Goal: Information Seeking & Learning: Check status

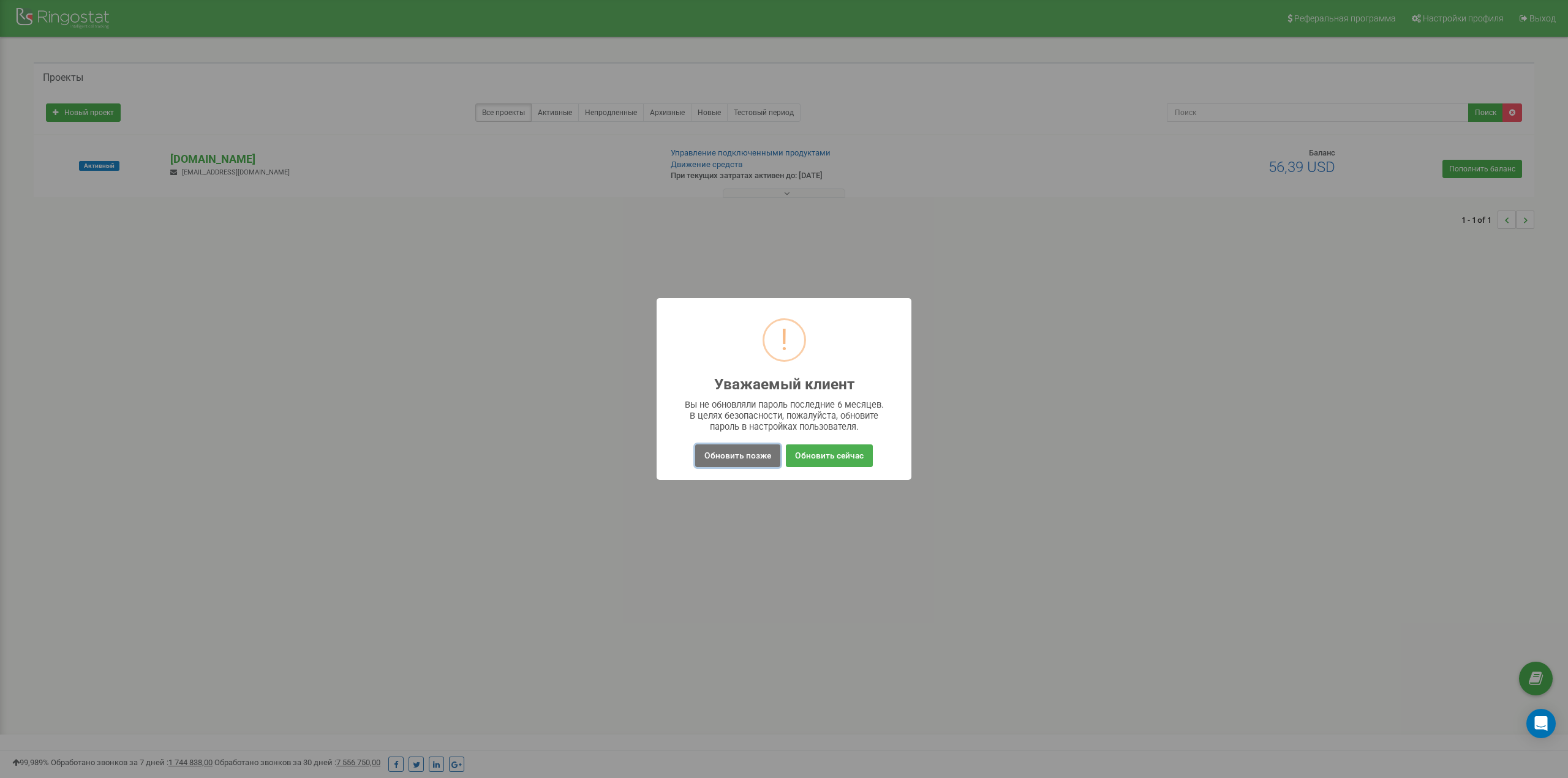
click at [717, 453] on button "Обновить позже" at bounding box center [738, 456] width 85 height 23
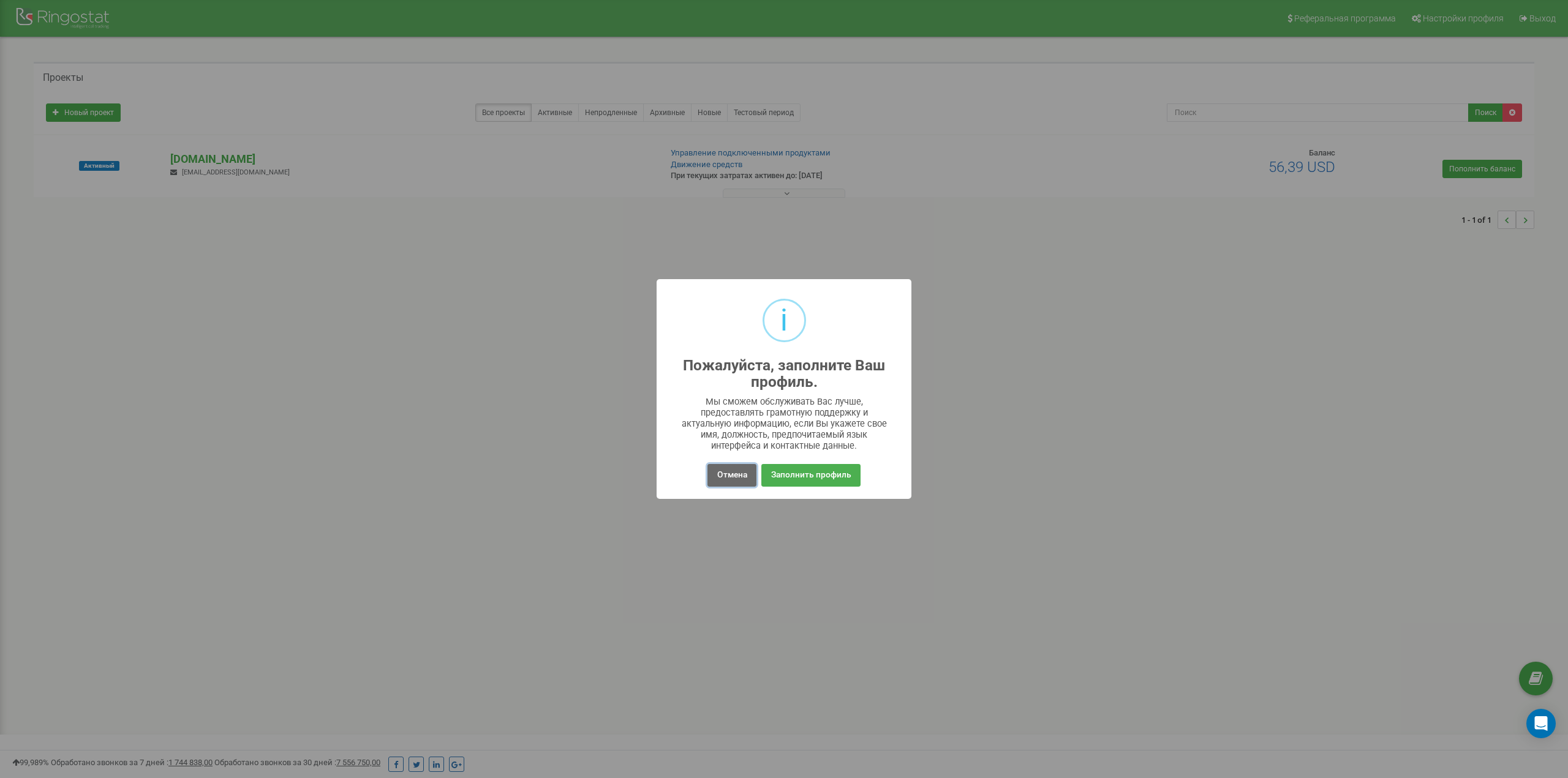
click at [714, 475] on button "Отмена" at bounding box center [732, 475] width 49 height 23
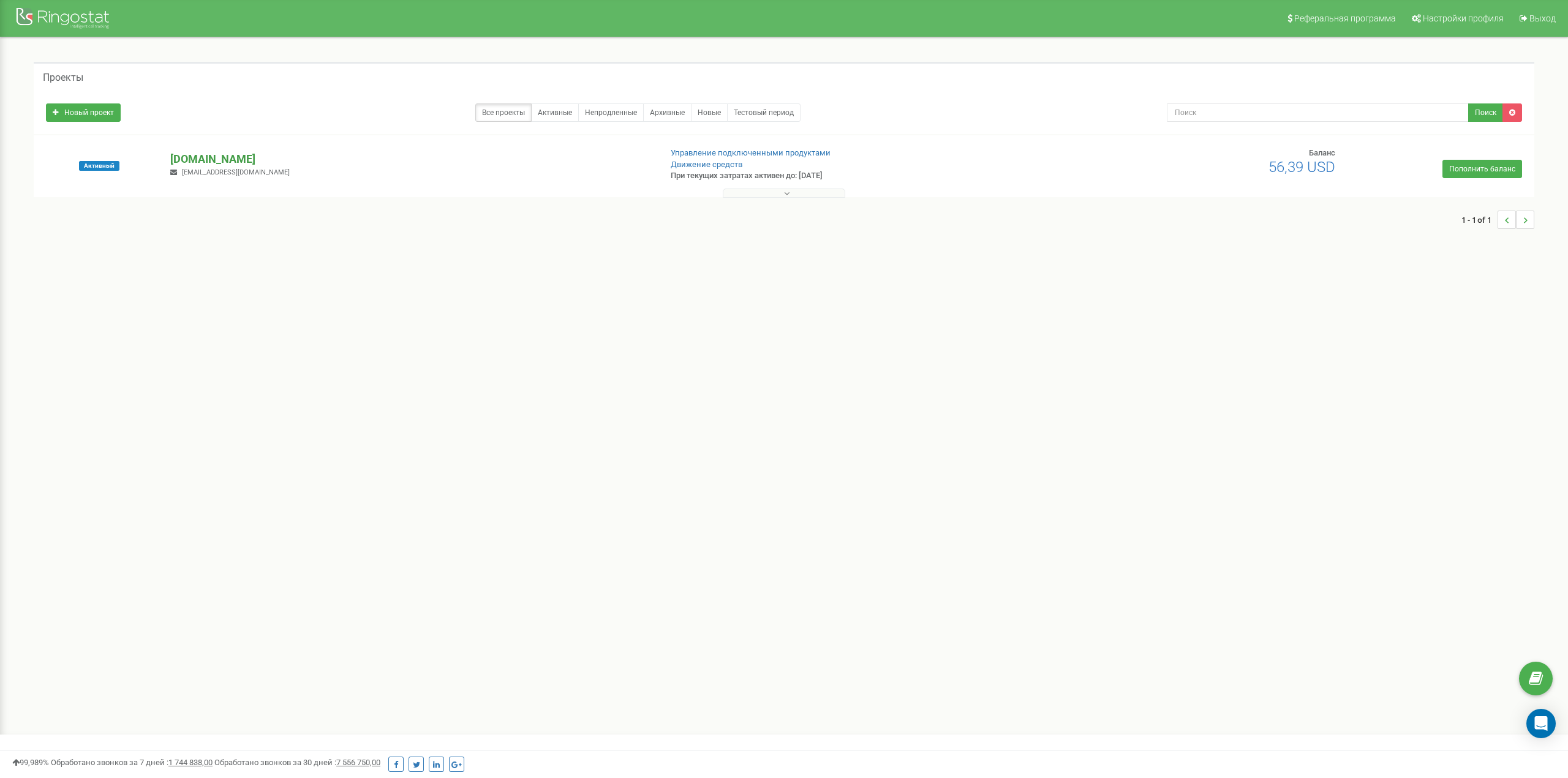
click at [232, 153] on p "[DOMAIN_NAME]" at bounding box center [409, 159] width 479 height 16
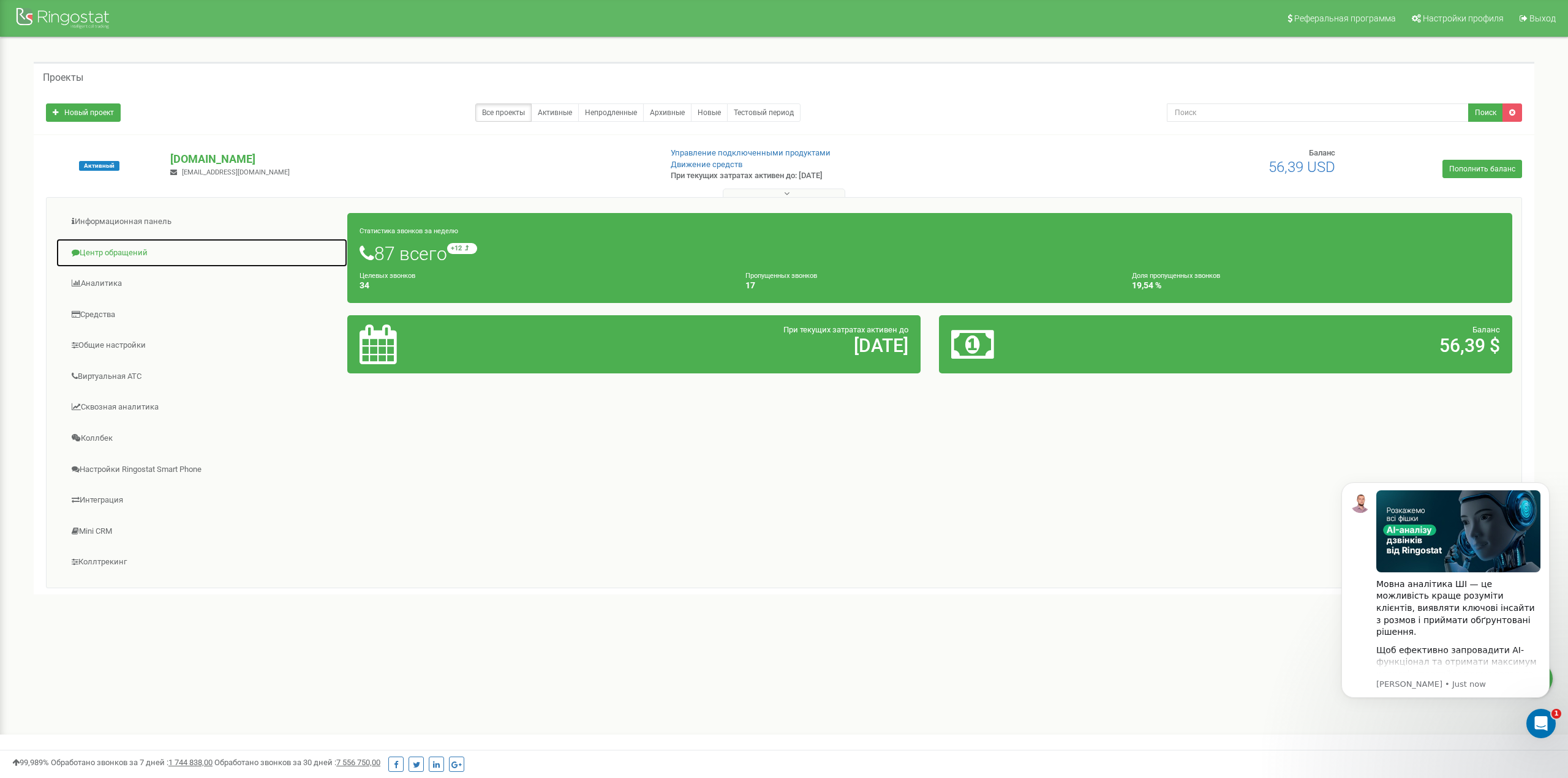
click at [119, 253] on link "Центр обращений" at bounding box center [201, 252] width 292 height 30
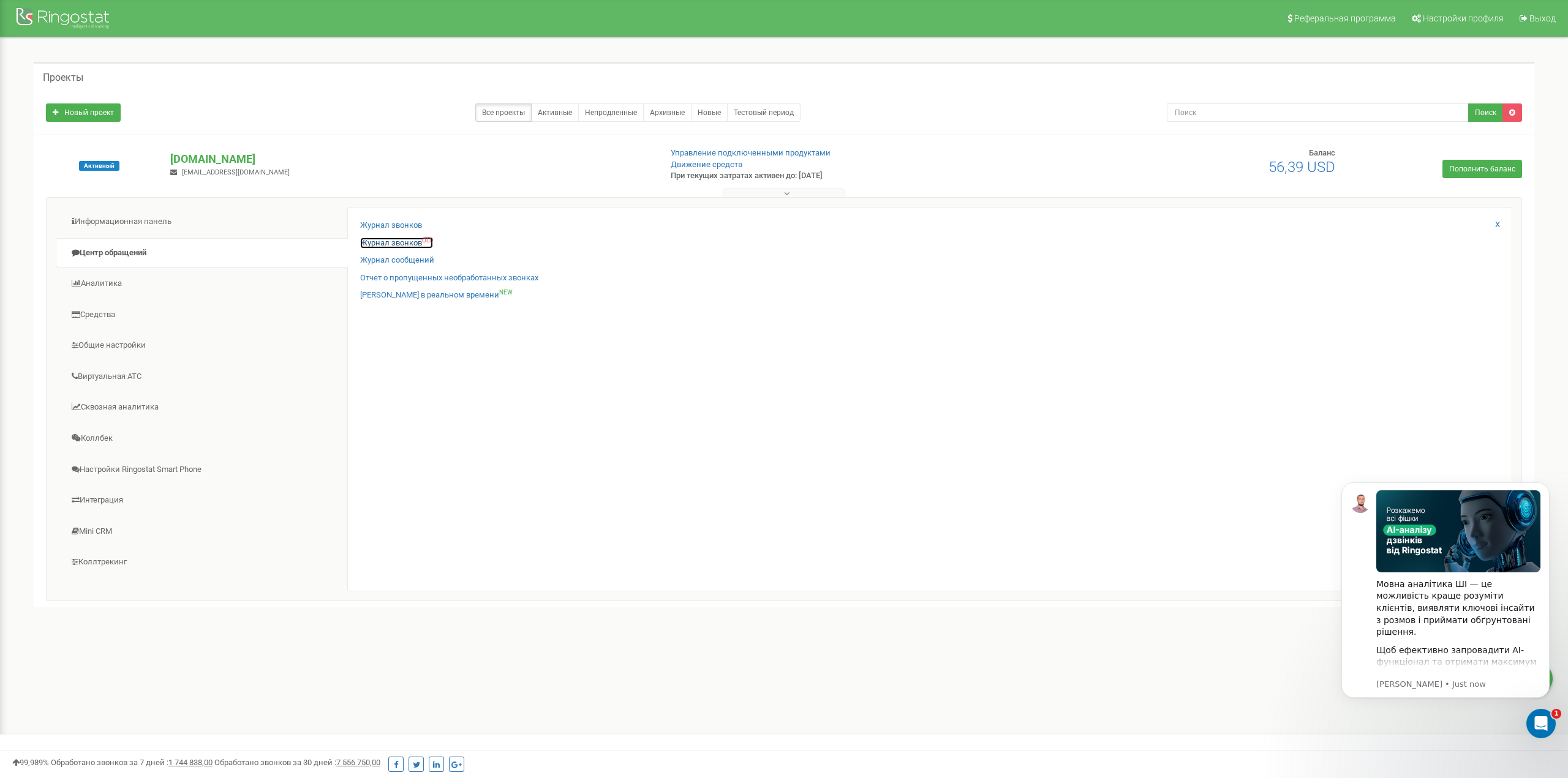
click at [410, 243] on link "Журнал звонков OLD" at bounding box center [396, 243] width 73 height 12
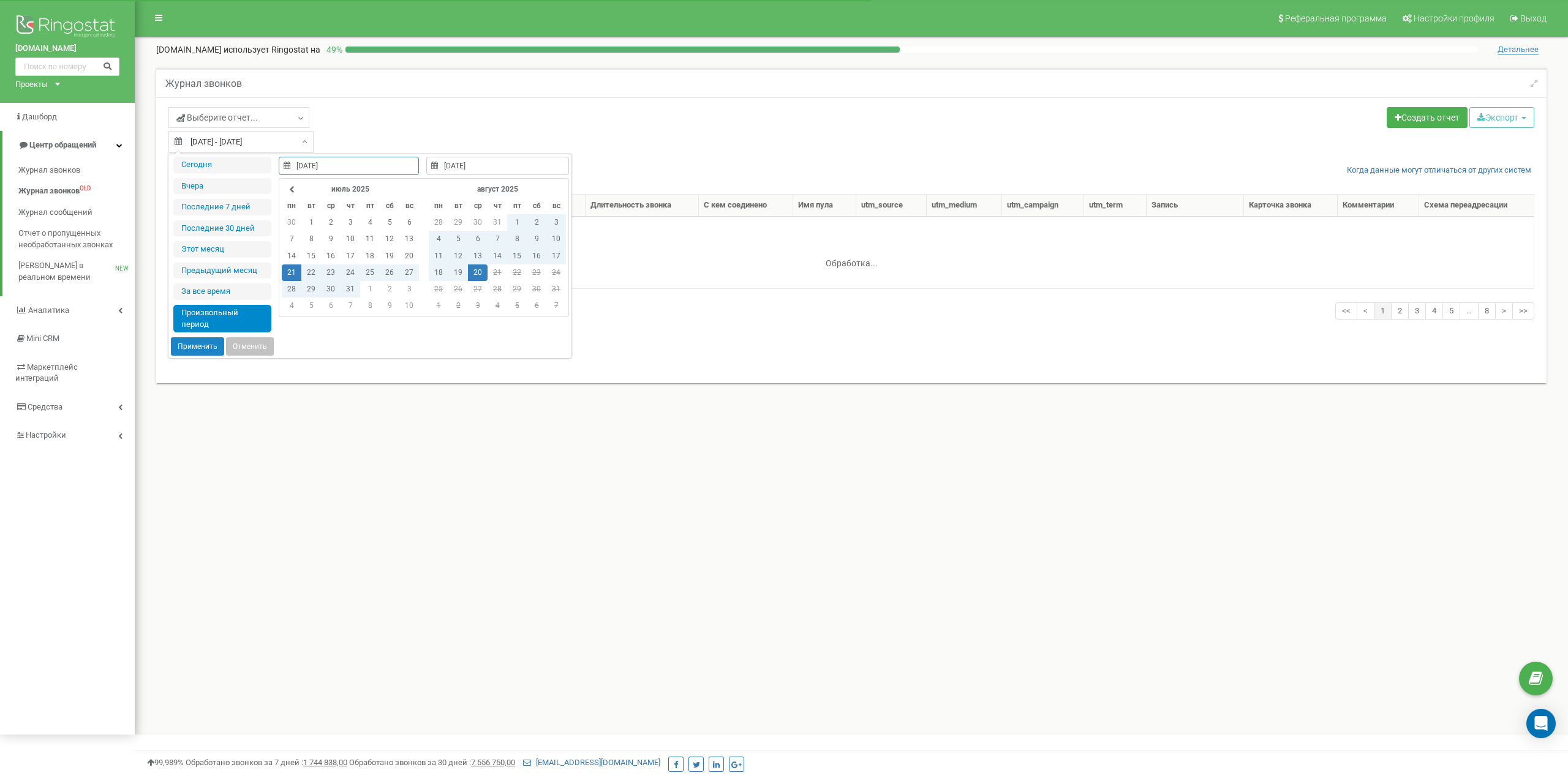
select select "50"
type input "19.08.2025"
type input "21.07.2025"
type input "20.08.2025"
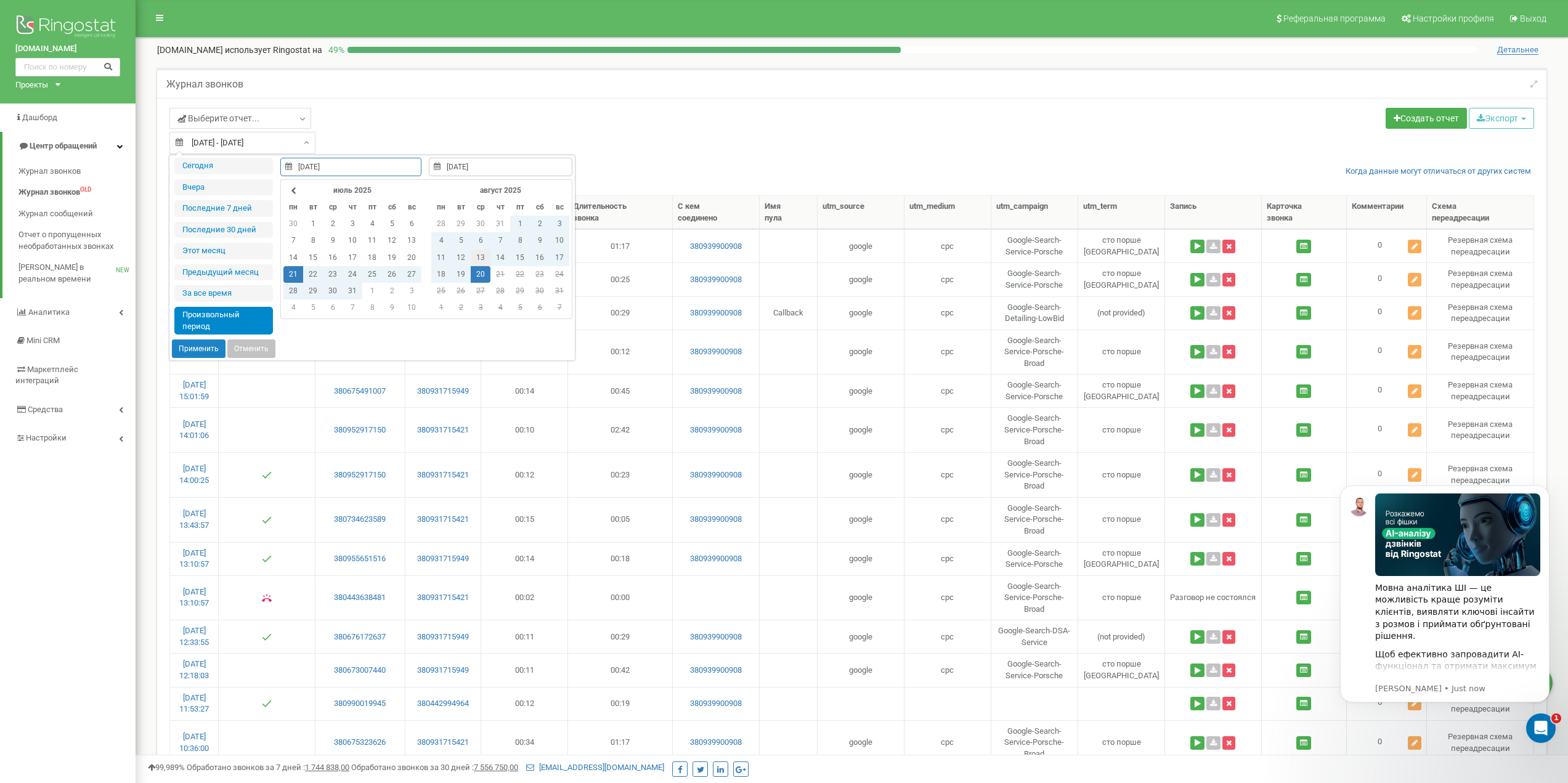
type input "13.08.2025"
click at [481, 255] on td "13" at bounding box center [480, 258] width 20 height 17
type input "19.08.2025"
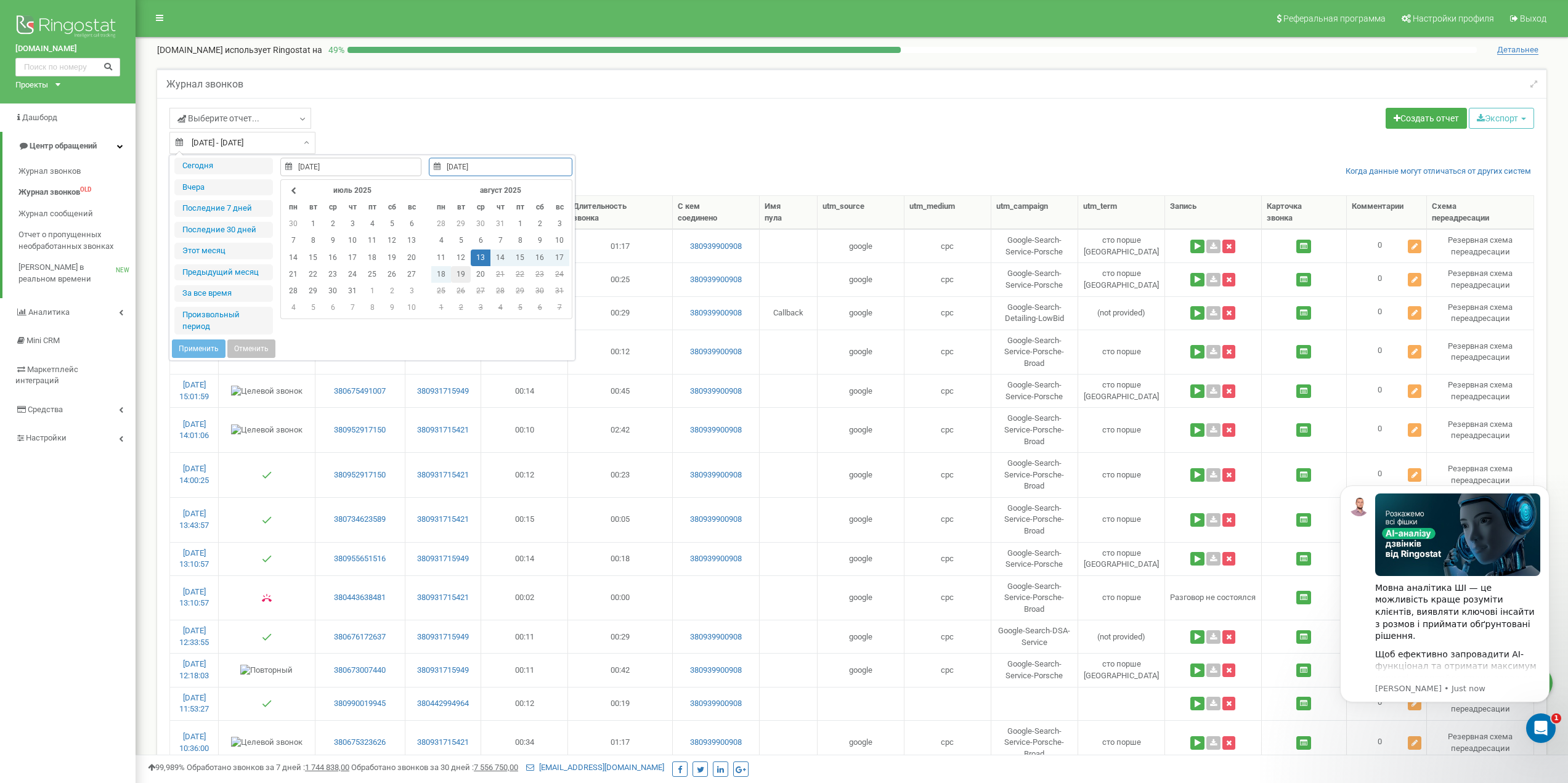
click at [457, 271] on td "19" at bounding box center [461, 274] width 20 height 17
type input "13.08.2025"
click at [185, 343] on button "Применить" at bounding box center [198, 348] width 54 height 18
type input "13.08.2025 - 19.08.2025"
click at [286, 150] on input "13.08.2025 - 19.08.2025" at bounding box center [242, 143] width 146 height 22
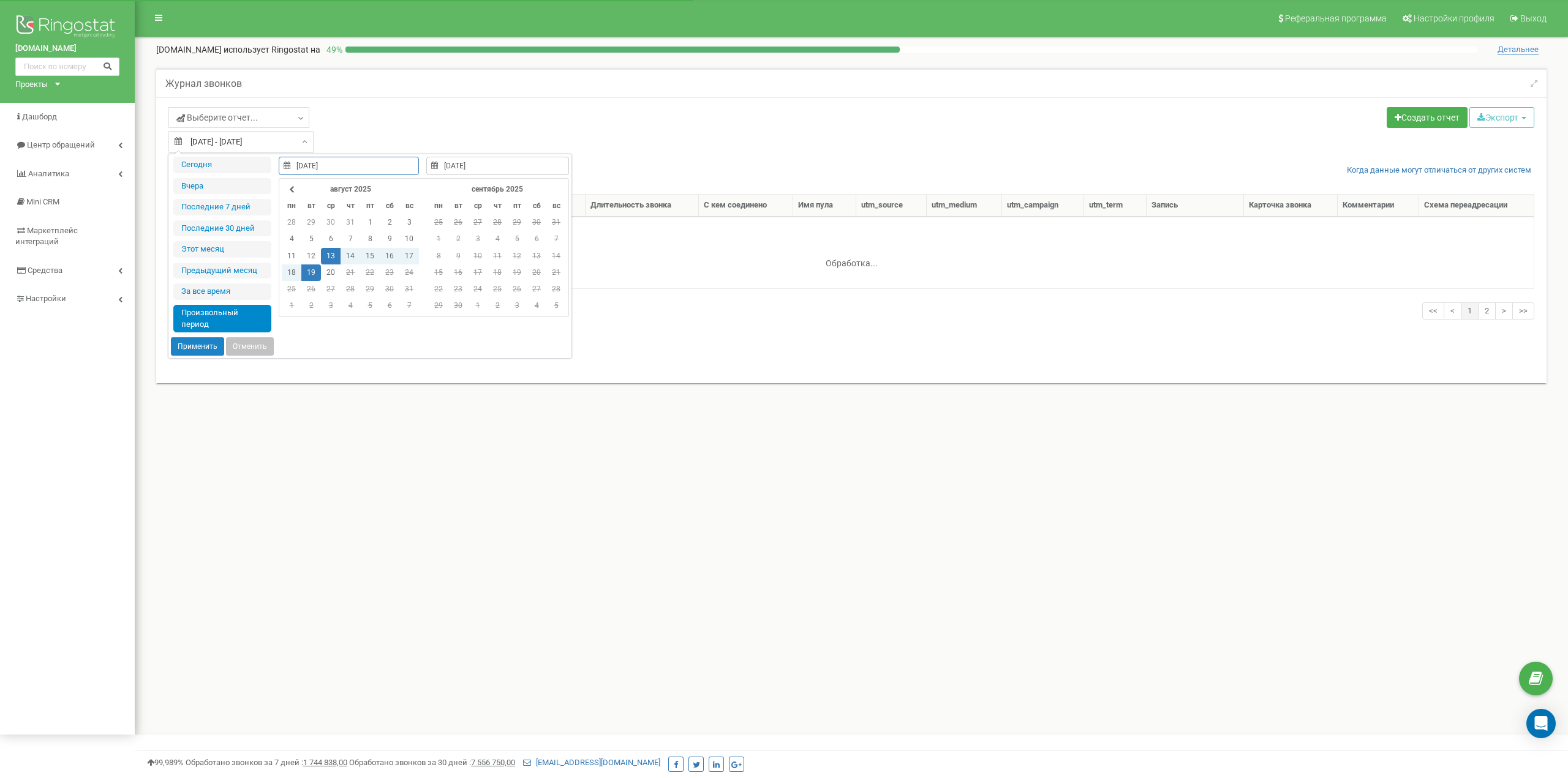
select select "50"
click at [268, 144] on input "13.08.2025 - 19.08.2025" at bounding box center [241, 142] width 145 height 22
type input "20.08.2025"
type input "13.08.2025"
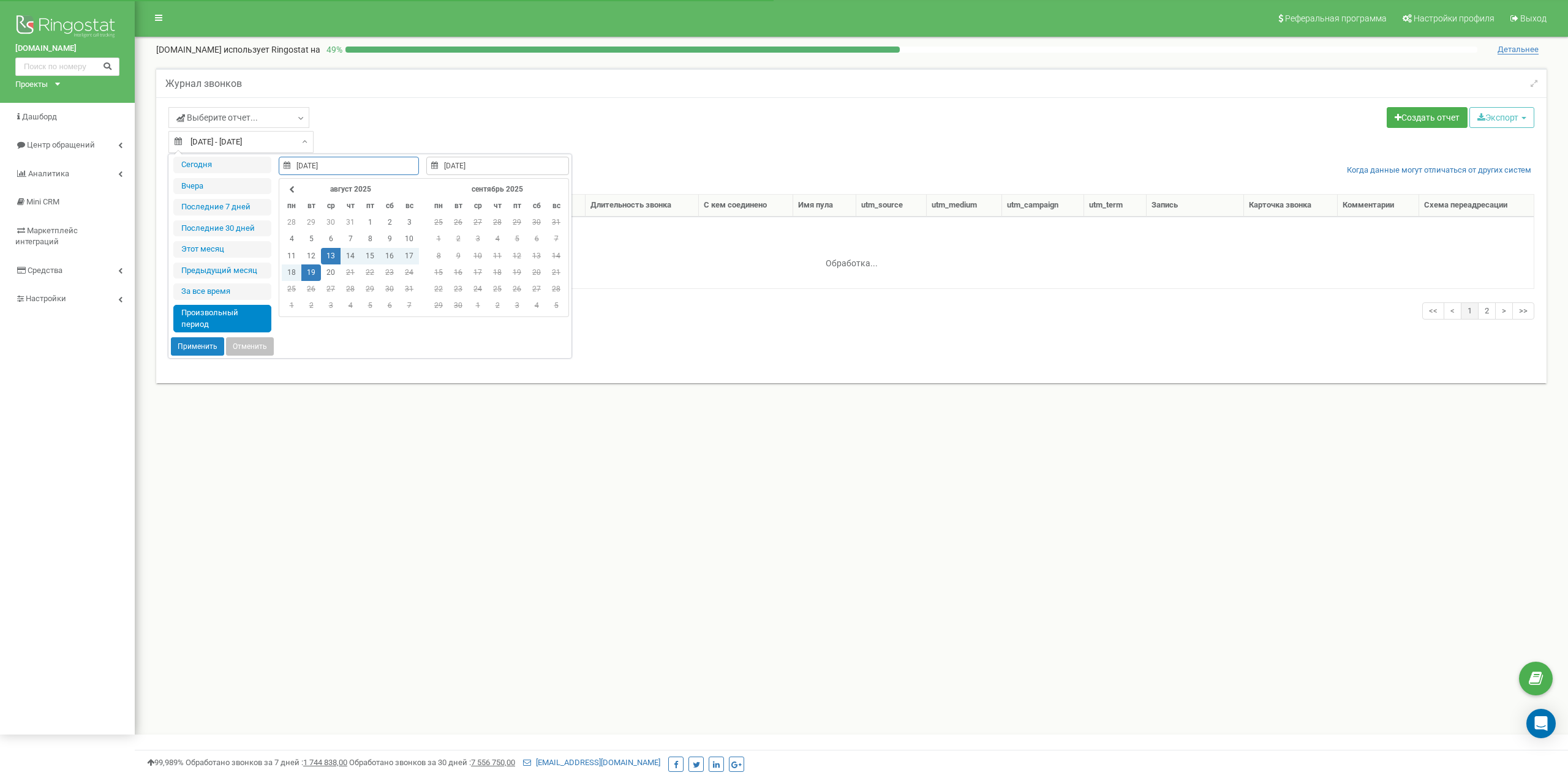
type input "19.08.2025"
type input "20.08.2025"
type input "[DATE]"
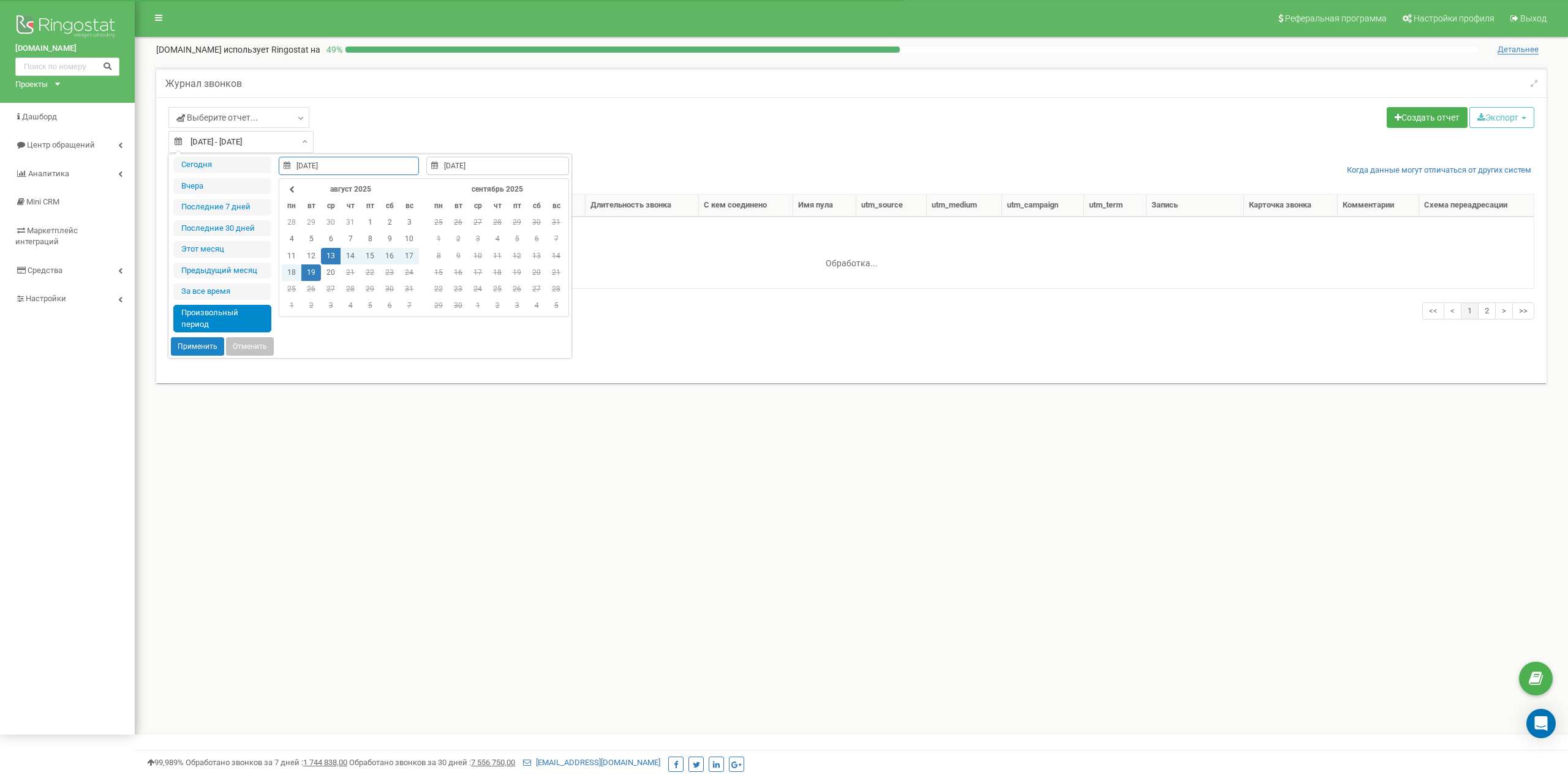
click at [436, 133] on div "Выберите отчет... Целевые Коллбек Исходящие Контекстная реклама (CPC) Входящие …" at bounding box center [506, 130] width 692 height 46
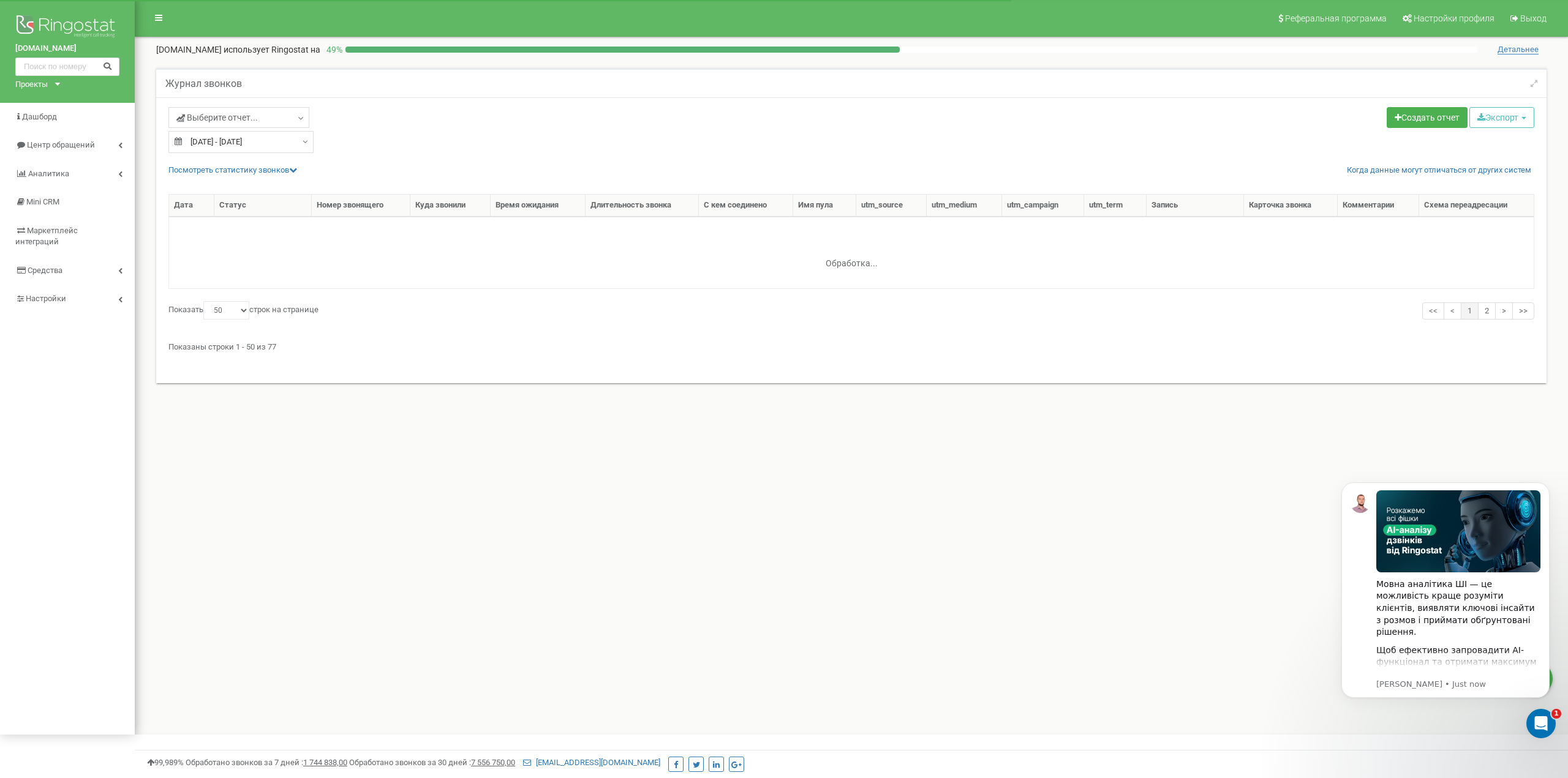
click at [296, 143] on div "13.08.2025 - 19.08.2025" at bounding box center [241, 142] width 145 height 22
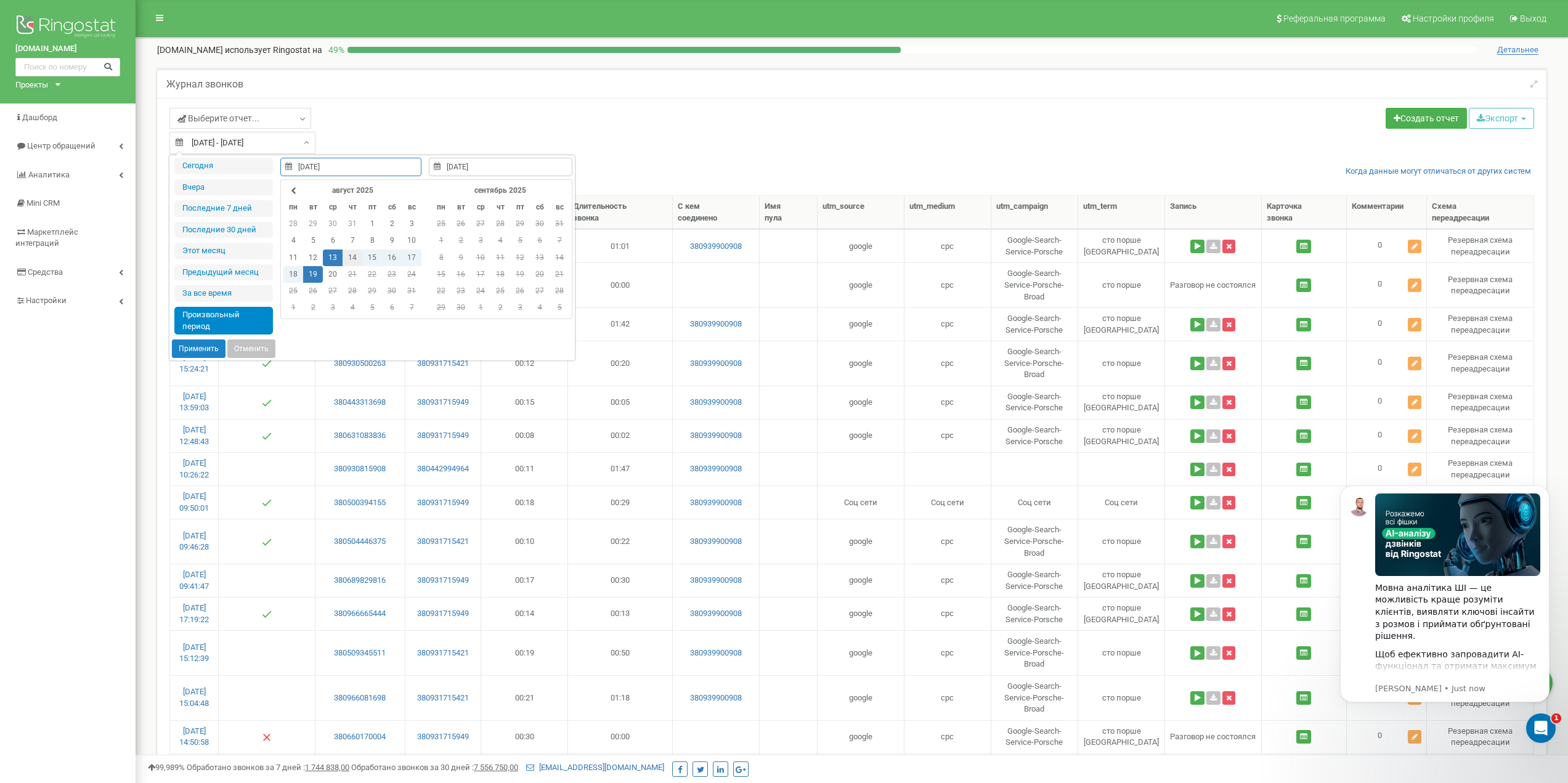
type input "14.08.2025"
click at [354, 260] on td "14" at bounding box center [352, 258] width 20 height 17
type input "20.08.2025"
click at [334, 273] on td "20" at bounding box center [333, 274] width 20 height 17
type input "14.08.2025"
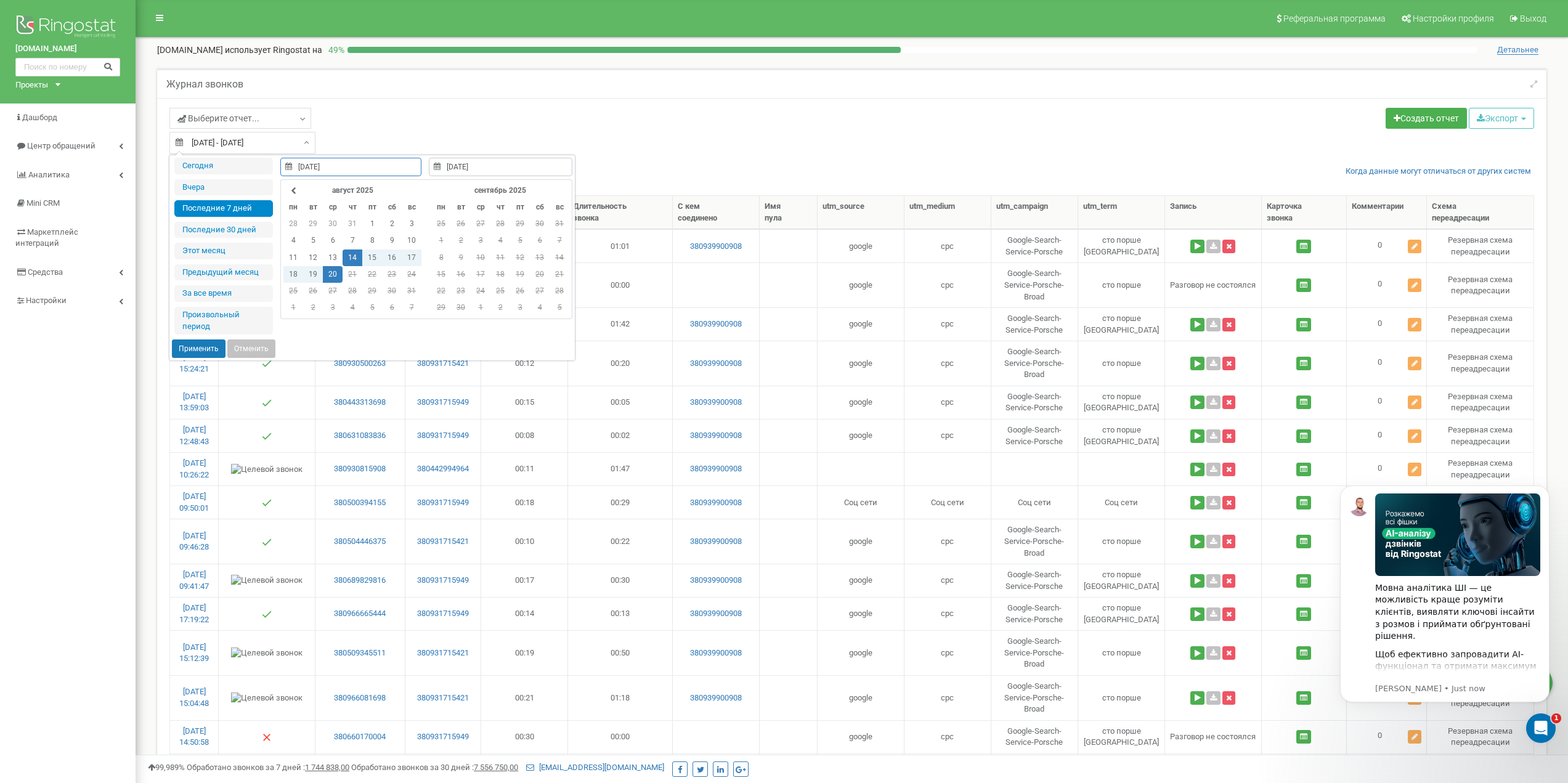
click at [201, 345] on button "Применить" at bounding box center [198, 348] width 54 height 18
type input "[DATE] - [DATE]"
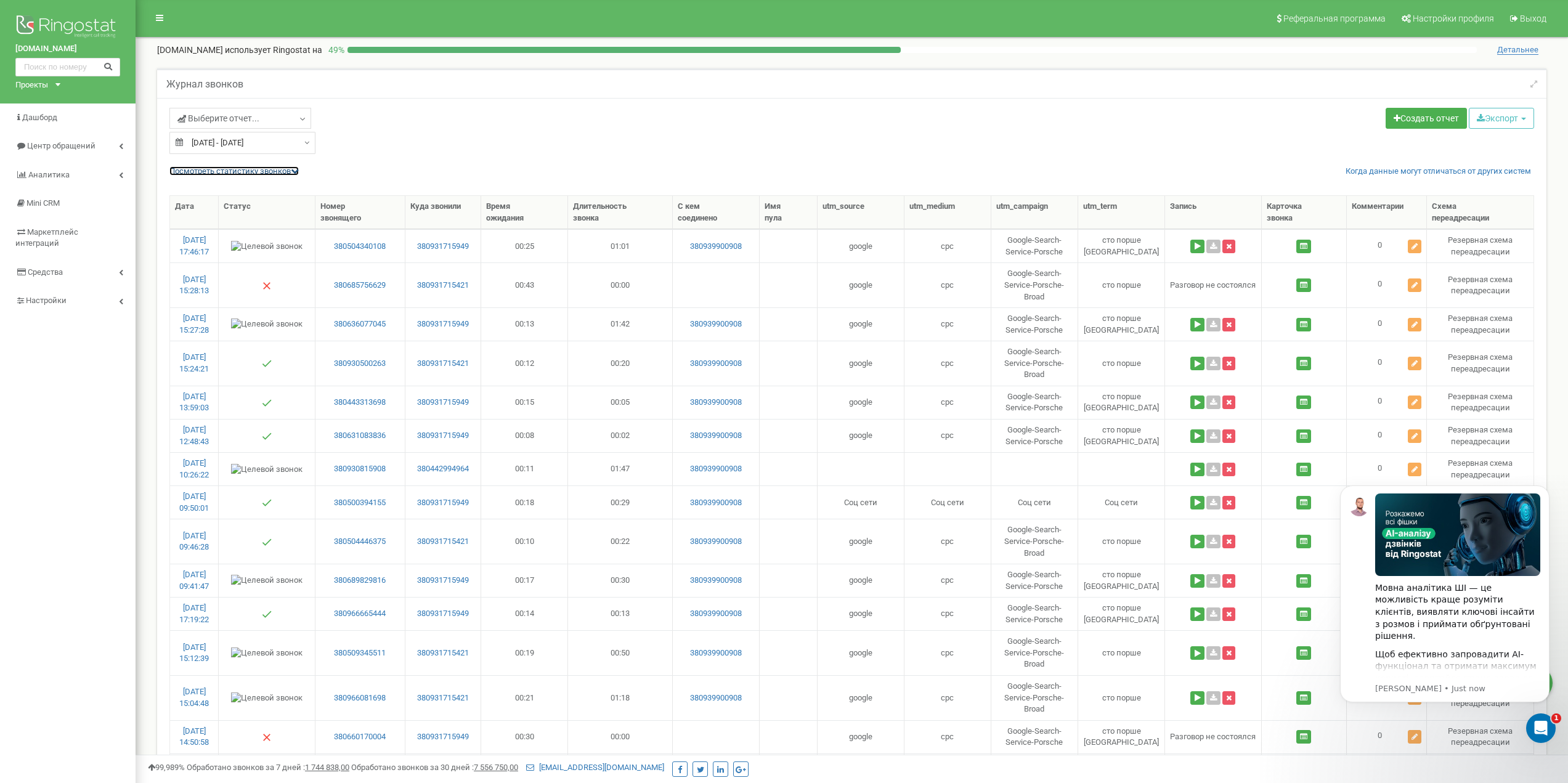
click at [253, 172] on link "Посмотреть cтатистику звонков" at bounding box center [234, 170] width 129 height 9
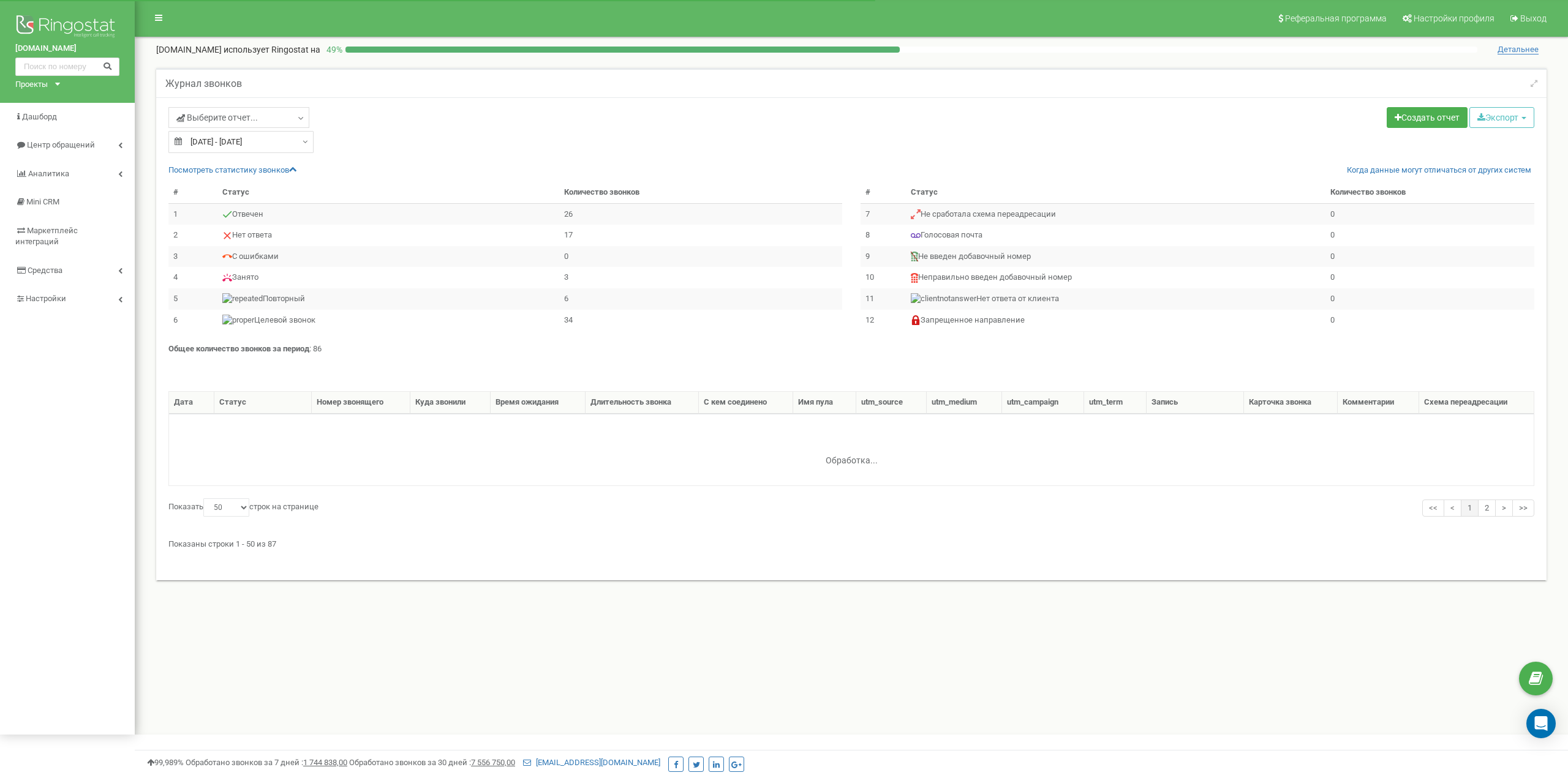
select select "50"
click at [277, 171] on link "Посмотреть cтатистику звонков" at bounding box center [232, 169] width 128 height 9
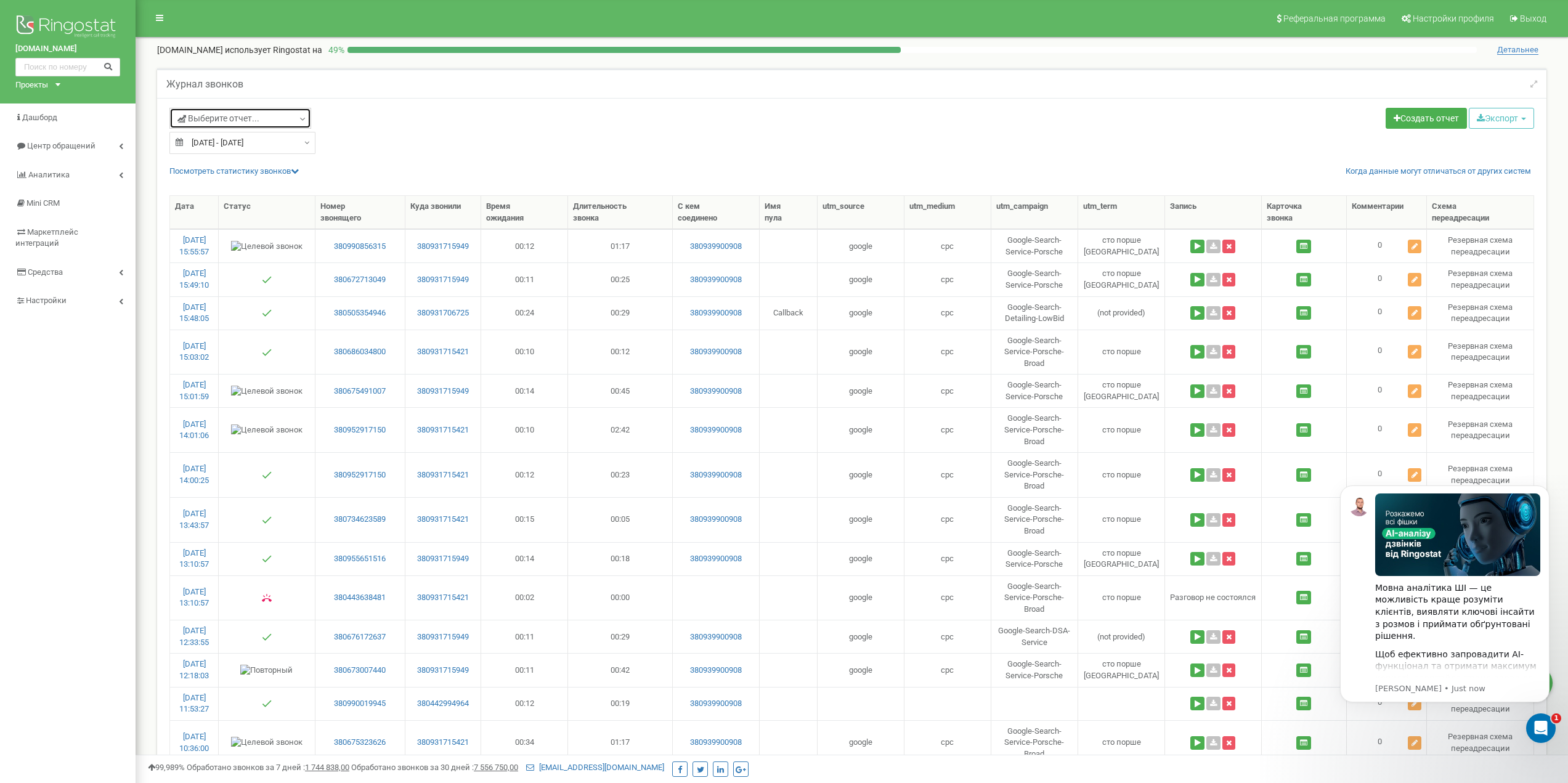
click at [281, 119] on link "Выберите отчет..." at bounding box center [240, 118] width 142 height 21
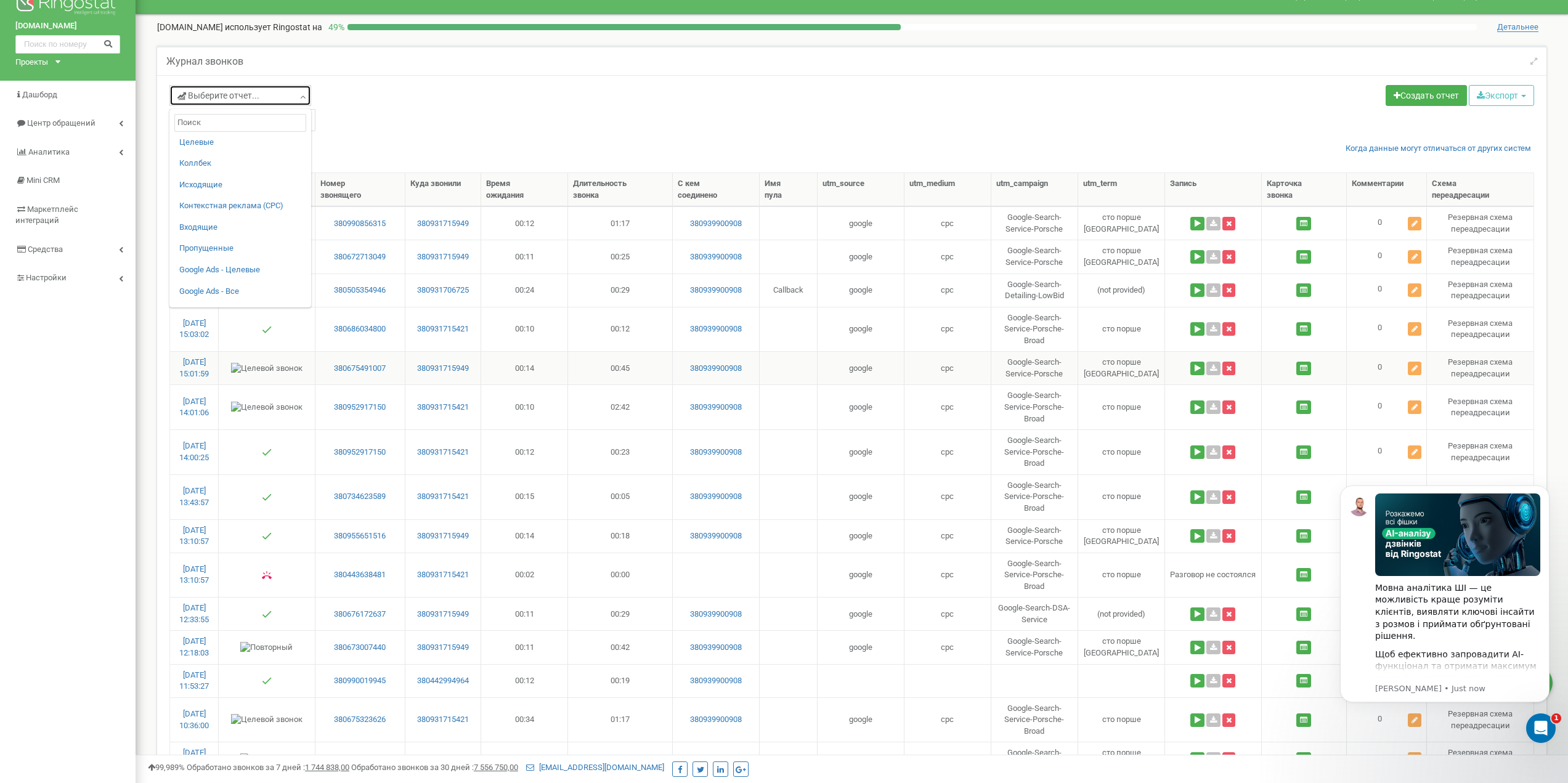
scroll to position [124, 0]
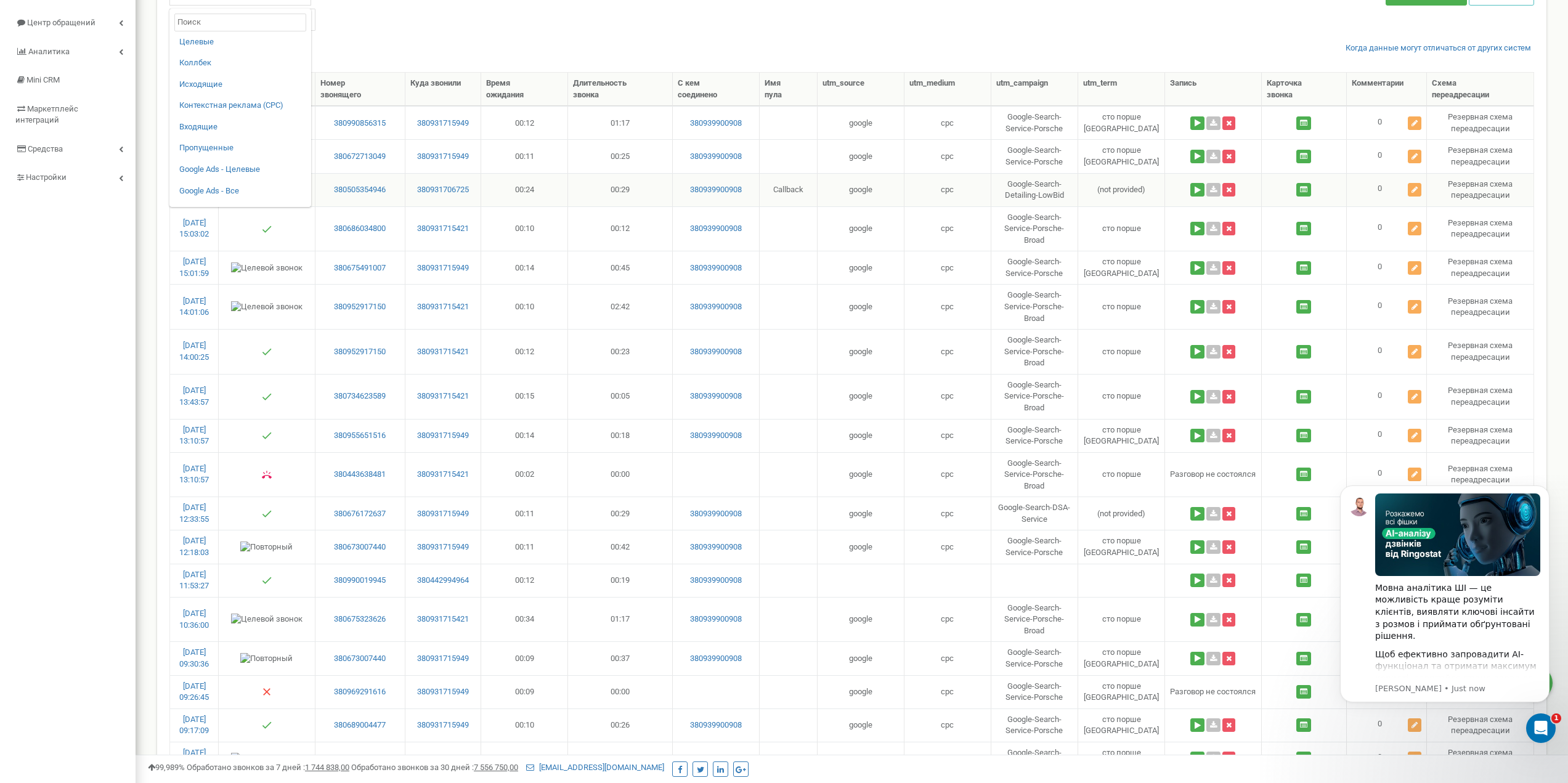
click at [231, 176] on td "Google Ads - Целевые" at bounding box center [240, 170] width 132 height 22
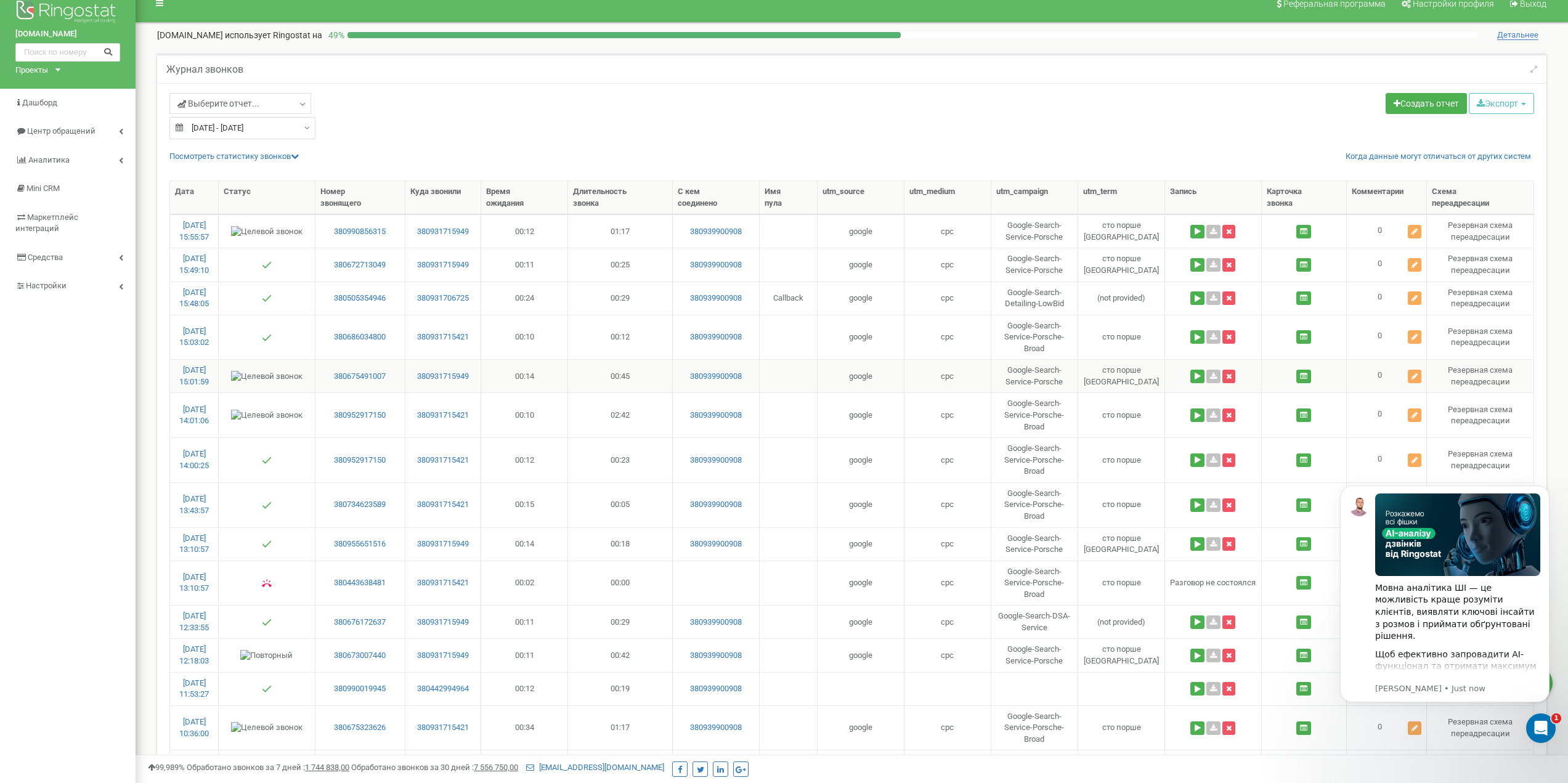
scroll to position [0, 0]
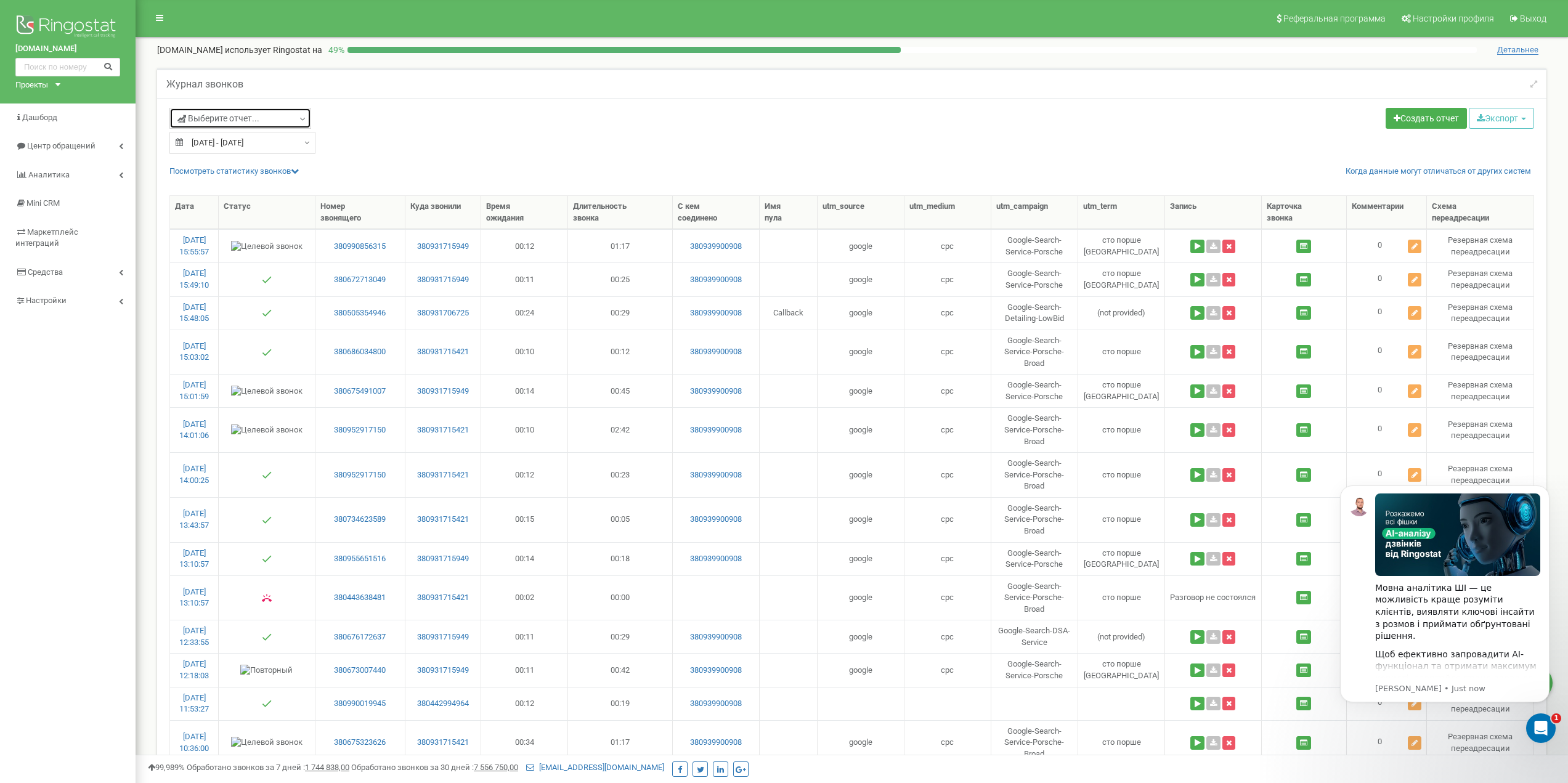
click at [251, 112] on link "Выберите отчет..." at bounding box center [240, 118] width 142 height 21
click at [252, 292] on link "Google Ads - Целевые" at bounding box center [240, 292] width 122 height 12
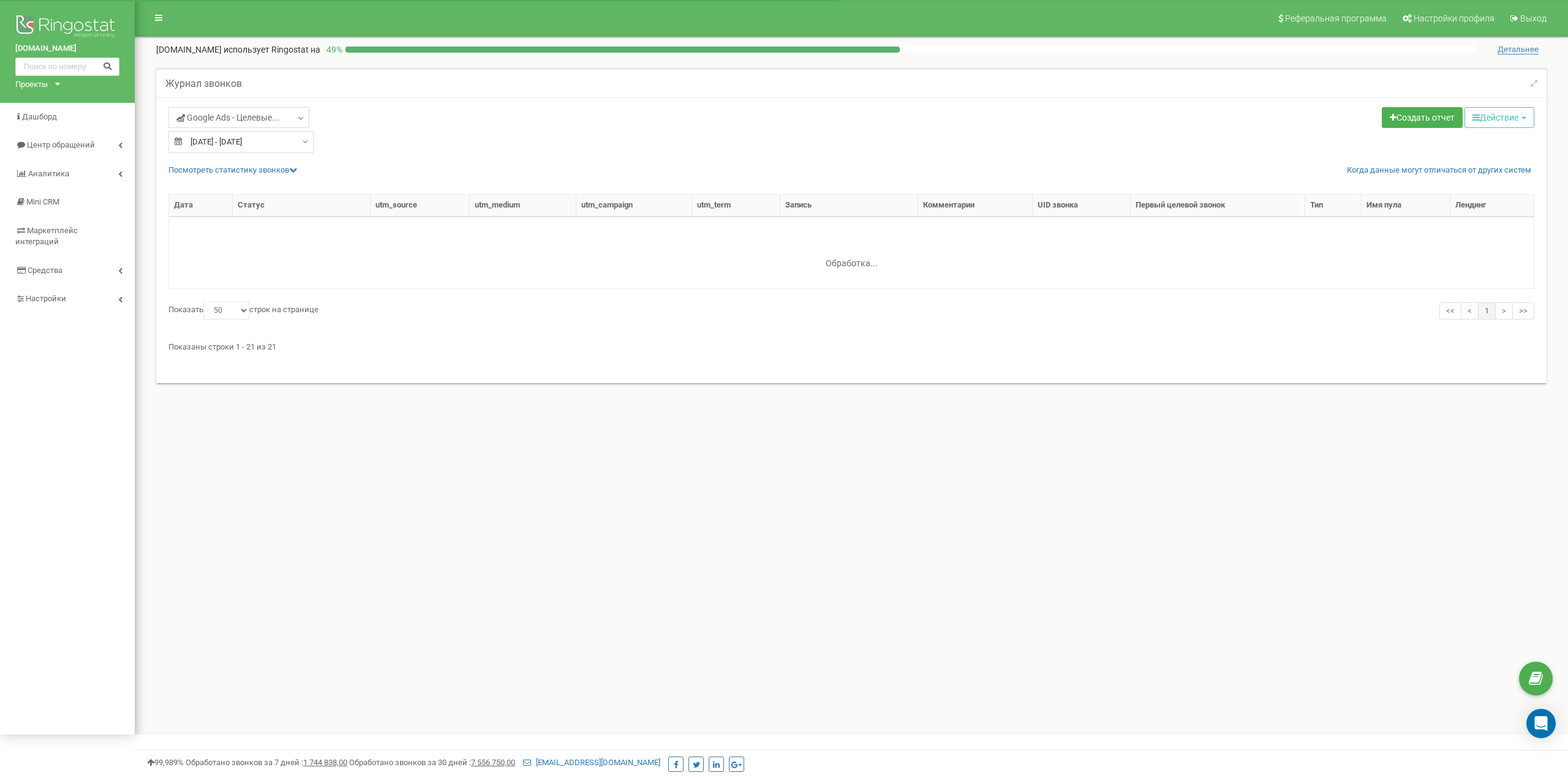
select select "50"
click at [271, 170] on link "Посмотреть cтатистику звонков" at bounding box center [232, 169] width 128 height 9
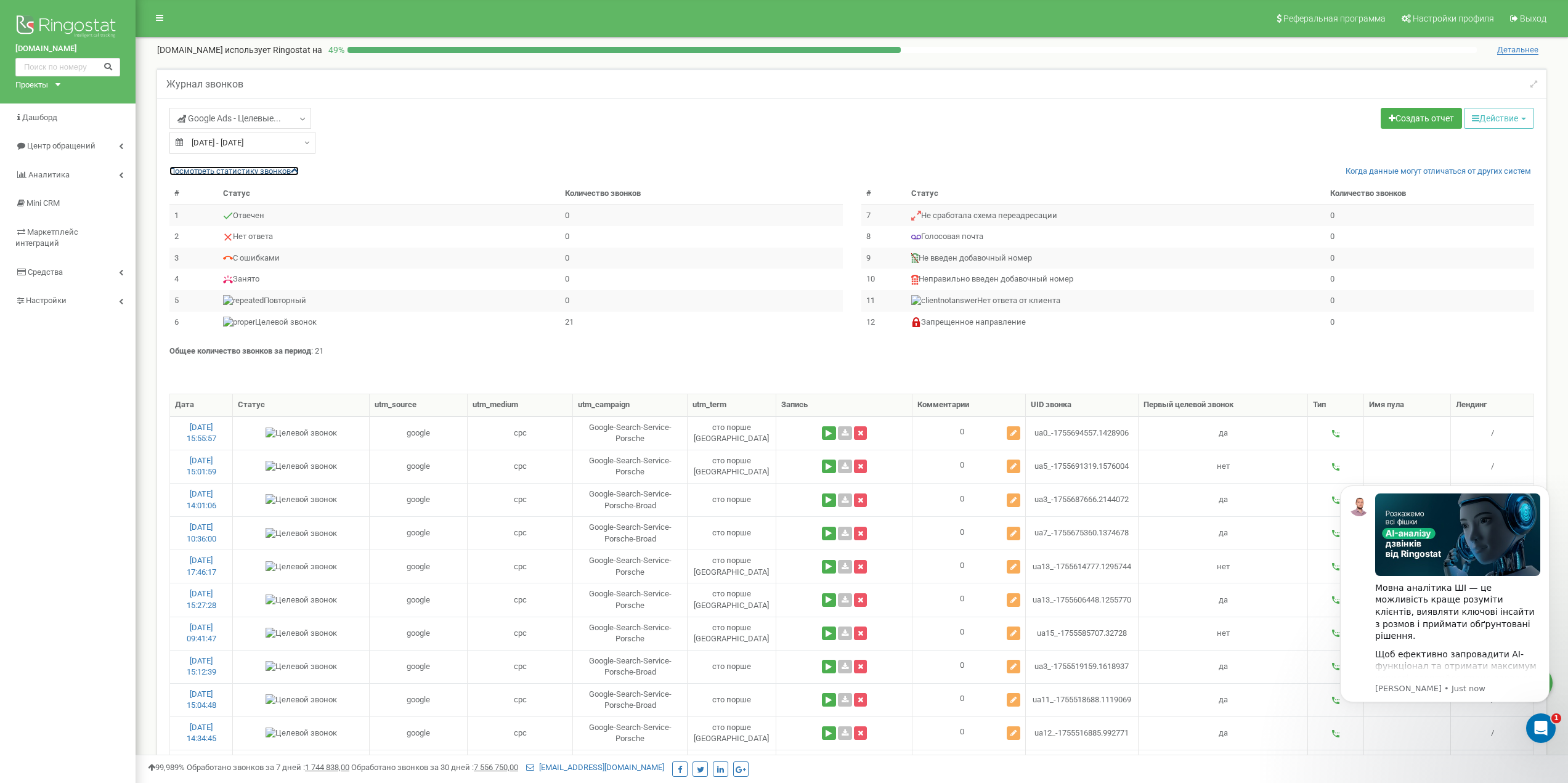
click at [265, 174] on link "Посмотреть cтатистику звонков" at bounding box center [234, 170] width 129 height 9
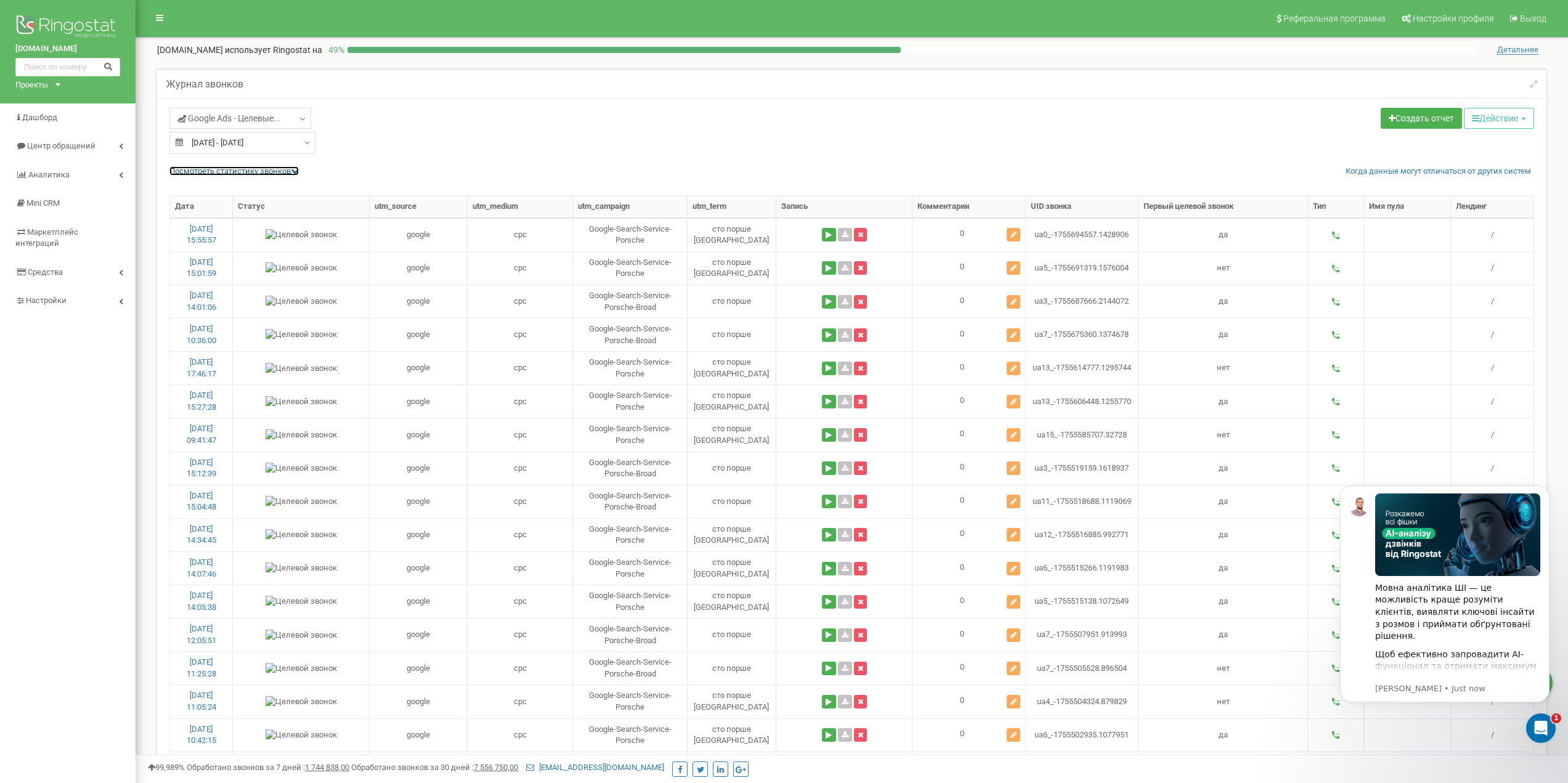
click at [266, 173] on link "Посмотреть cтатистику звонков" at bounding box center [234, 170] width 129 height 9
